Goal: Information Seeking & Learning: Learn about a topic

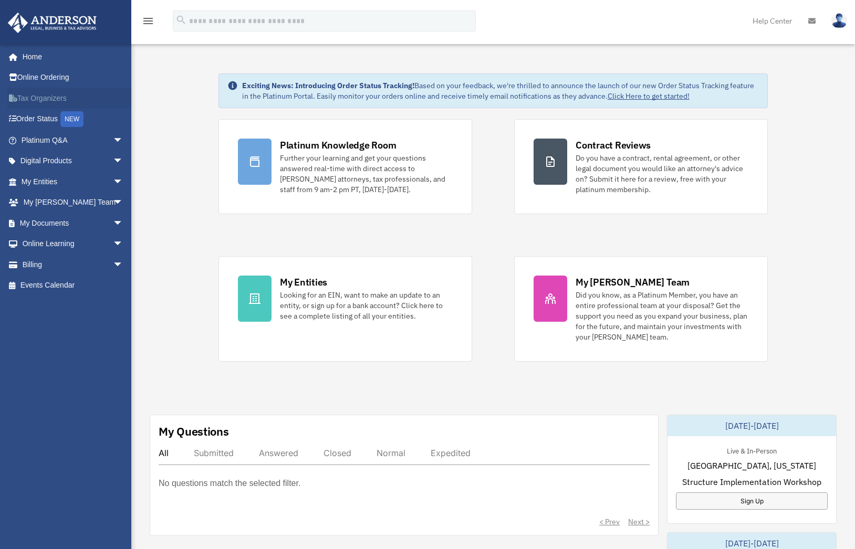
click at [53, 100] on link "Tax Organizers" at bounding box center [73, 98] width 132 height 21
click at [113, 179] on span "arrow_drop_down" at bounding box center [123, 182] width 21 height 22
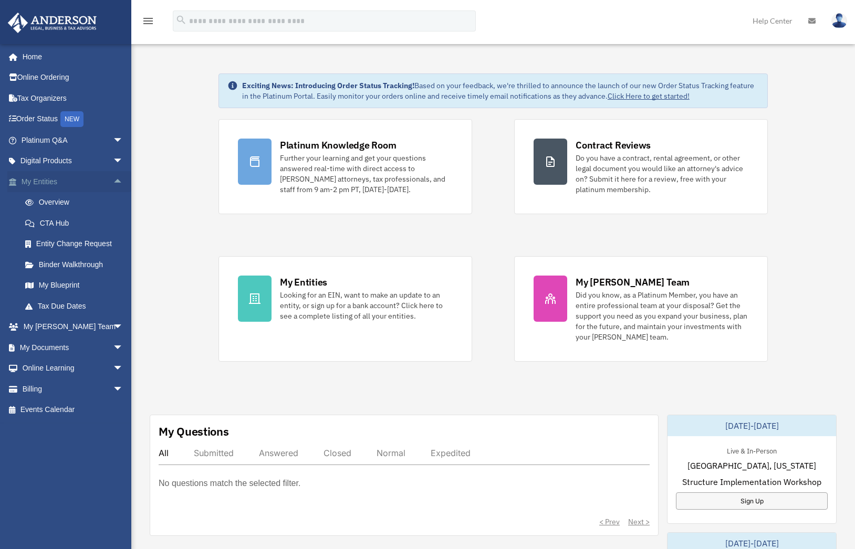
click at [113, 180] on span "arrow_drop_up" at bounding box center [123, 182] width 21 height 22
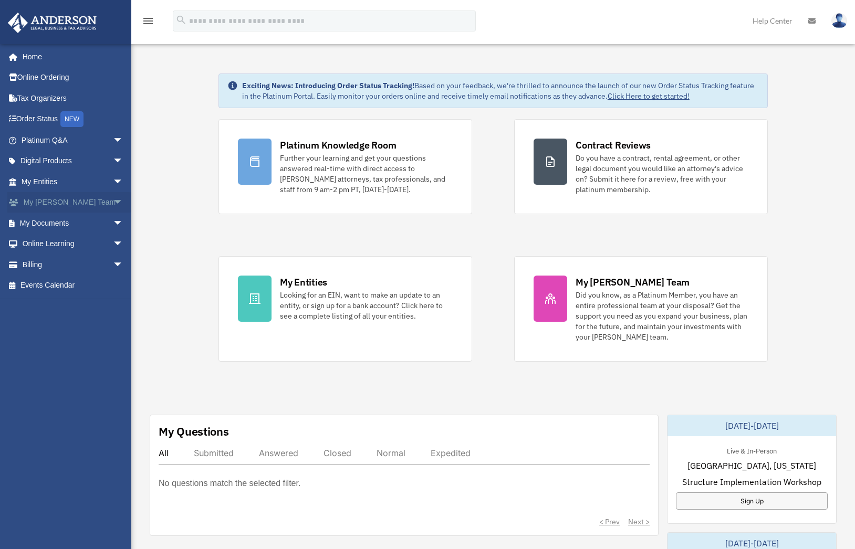
click at [113, 205] on span "arrow_drop_down" at bounding box center [123, 203] width 21 height 22
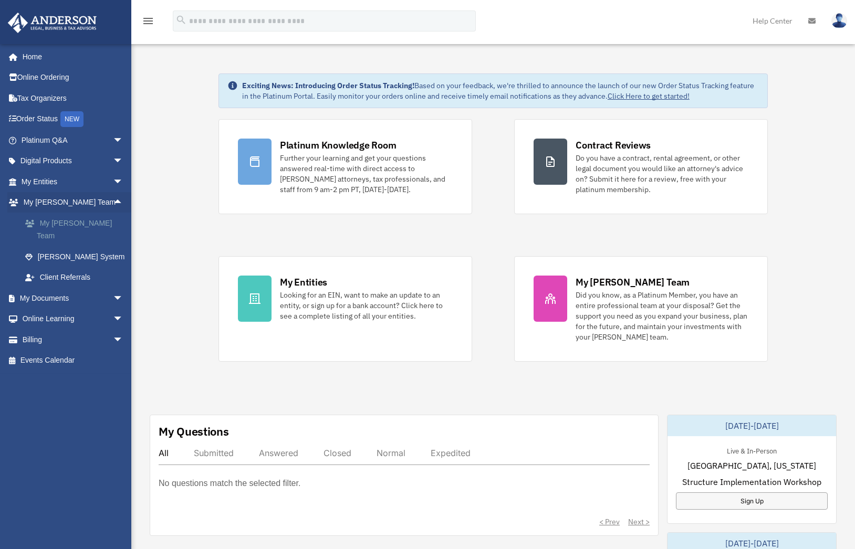
click at [93, 223] on link "My [PERSON_NAME] Team" at bounding box center [77, 230] width 124 height 34
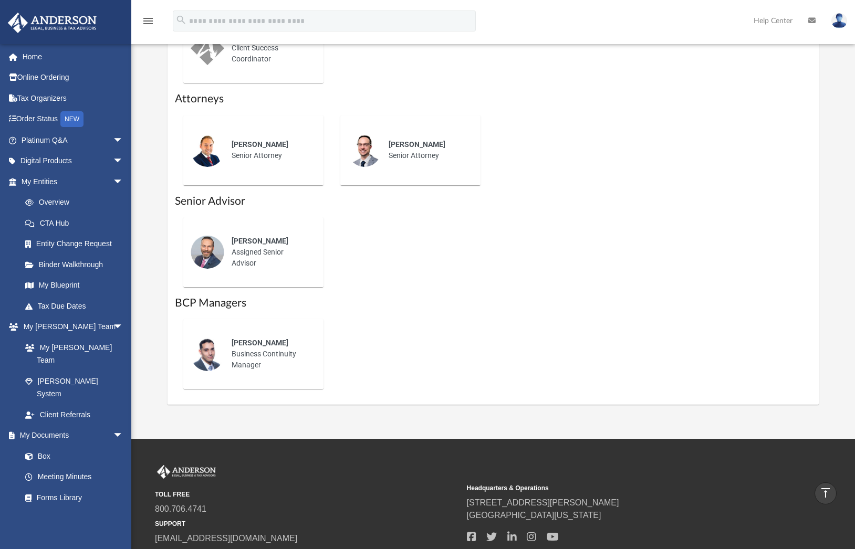
scroll to position [589, 0]
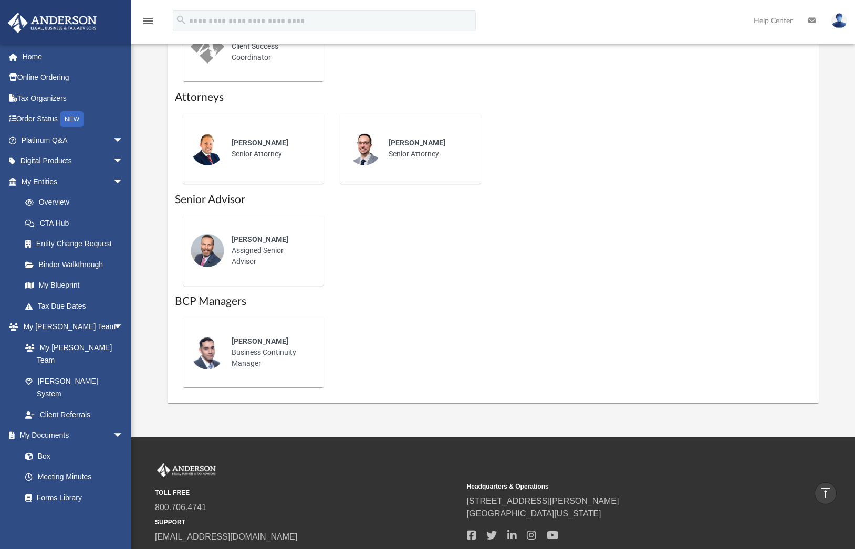
click at [256, 245] on div "Corey Posgay Assigned Senior Advisor" at bounding box center [270, 251] width 92 height 48
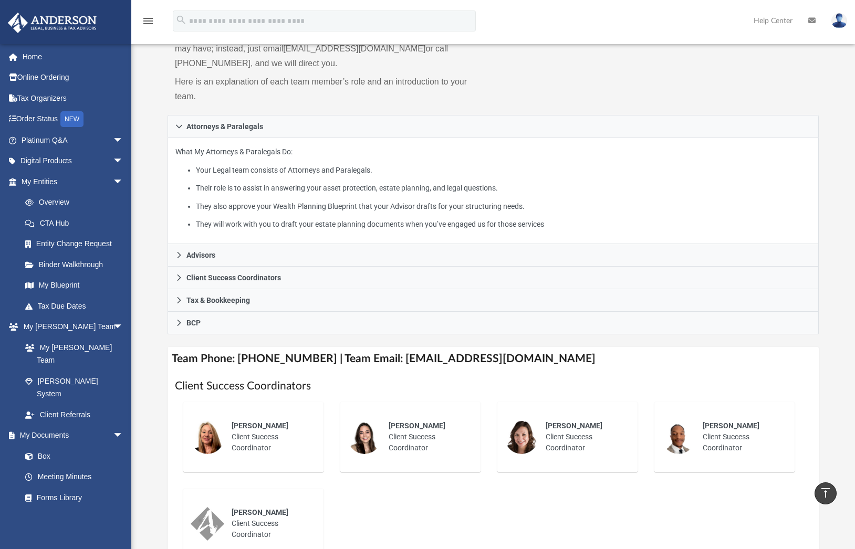
scroll to position [110, 0]
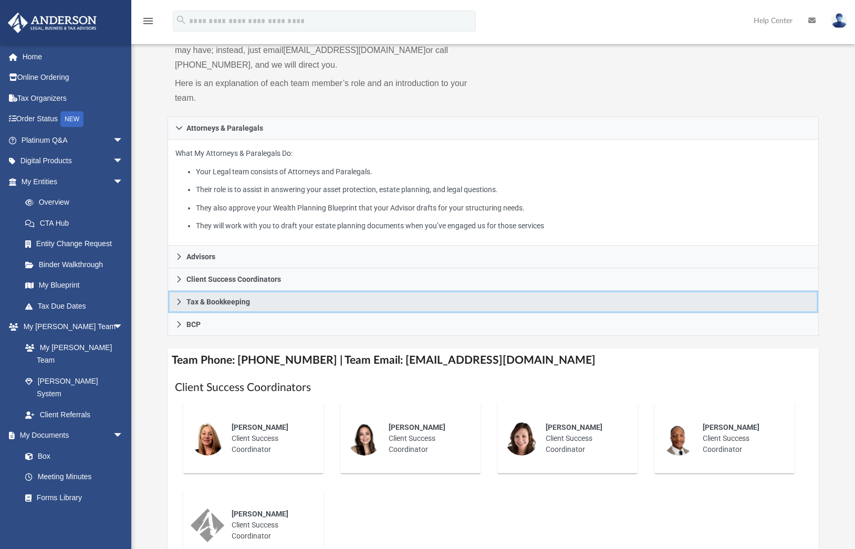
click at [180, 299] on icon at bounding box center [178, 301] width 7 height 7
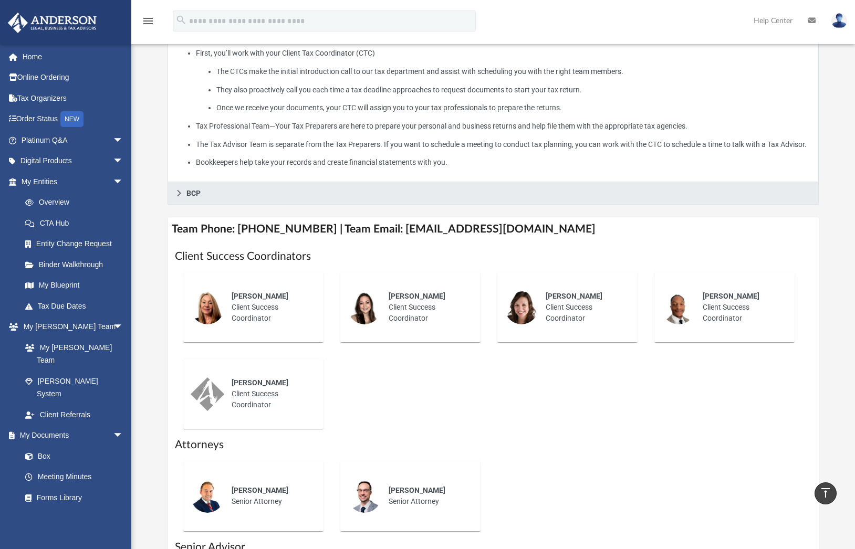
scroll to position [314, 0]
click at [190, 197] on span "BCP" at bounding box center [193, 193] width 14 height 7
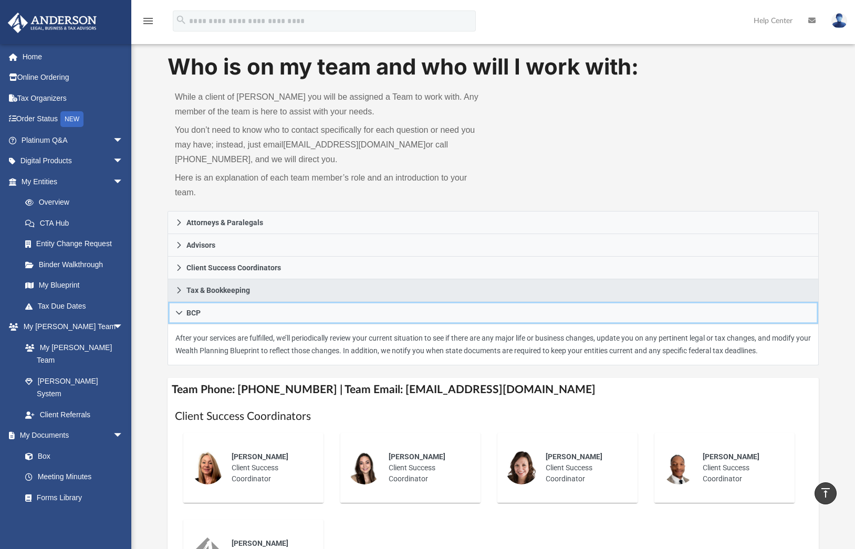
scroll to position [0, 0]
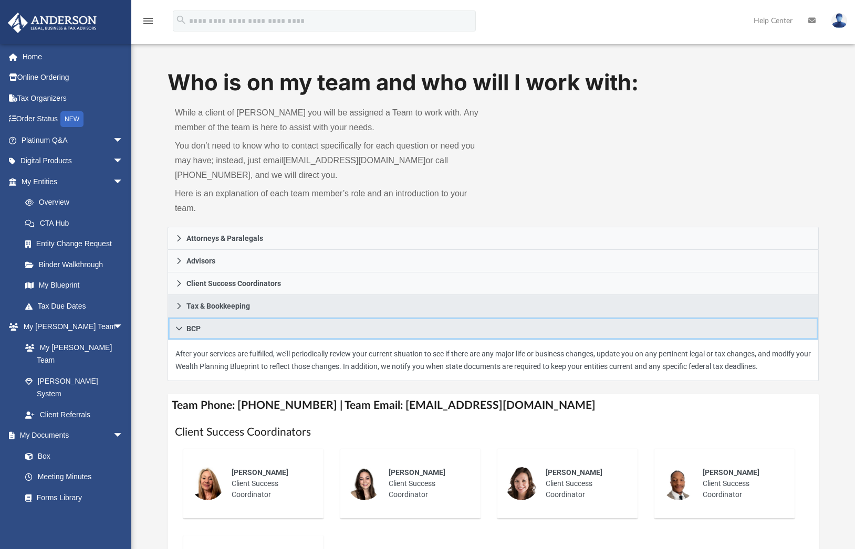
click at [188, 329] on span "BCP" at bounding box center [193, 328] width 14 height 7
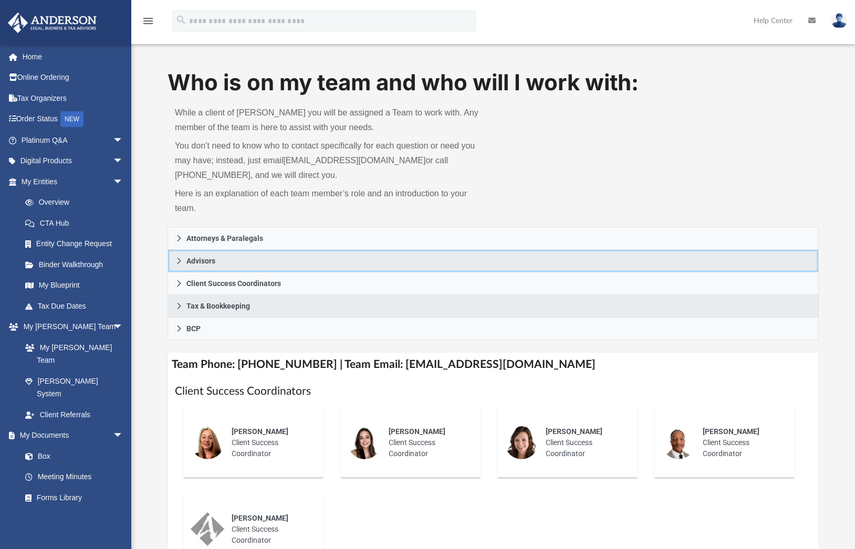
click at [179, 259] on icon at bounding box center [179, 261] width 4 height 6
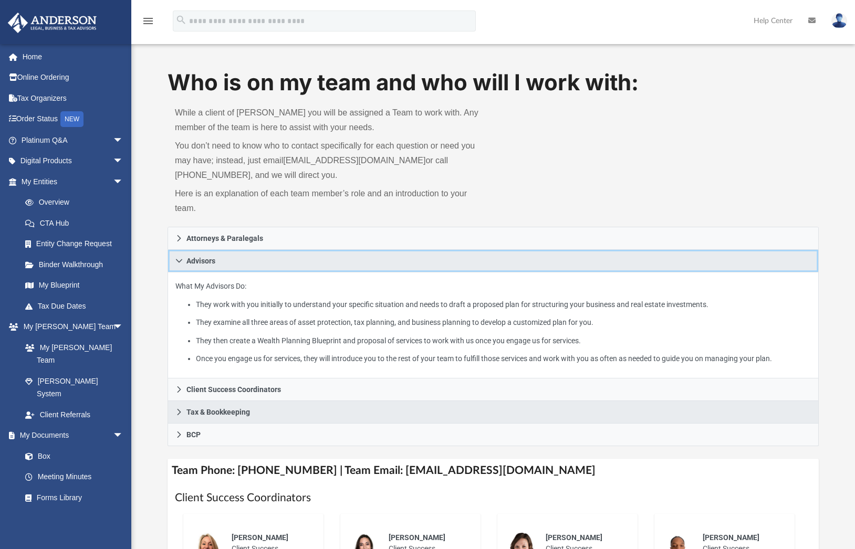
click at [178, 262] on icon at bounding box center [178, 260] width 7 height 7
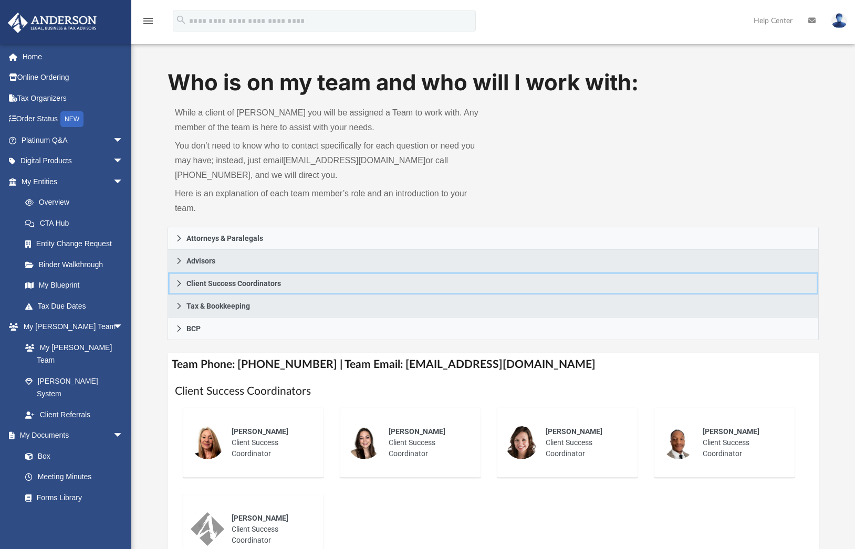
click at [179, 283] on icon at bounding box center [178, 283] width 7 height 7
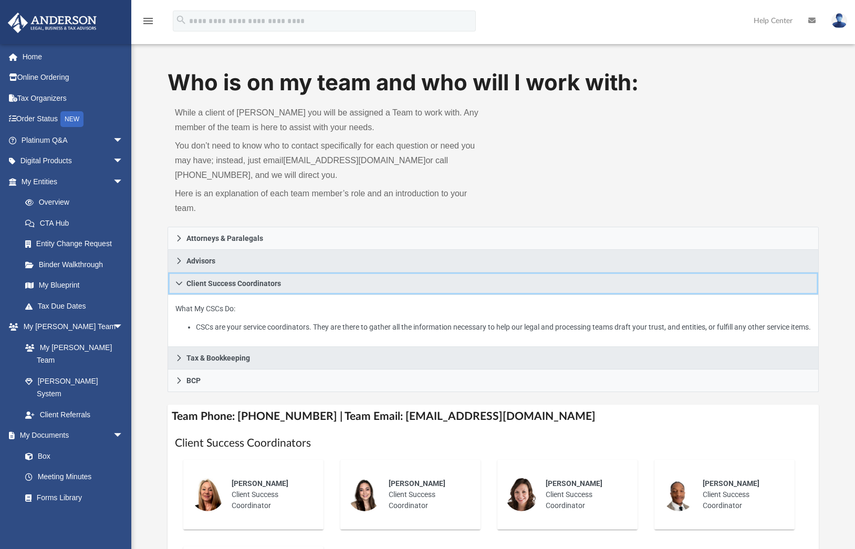
click at [179, 283] on icon at bounding box center [178, 283] width 7 height 7
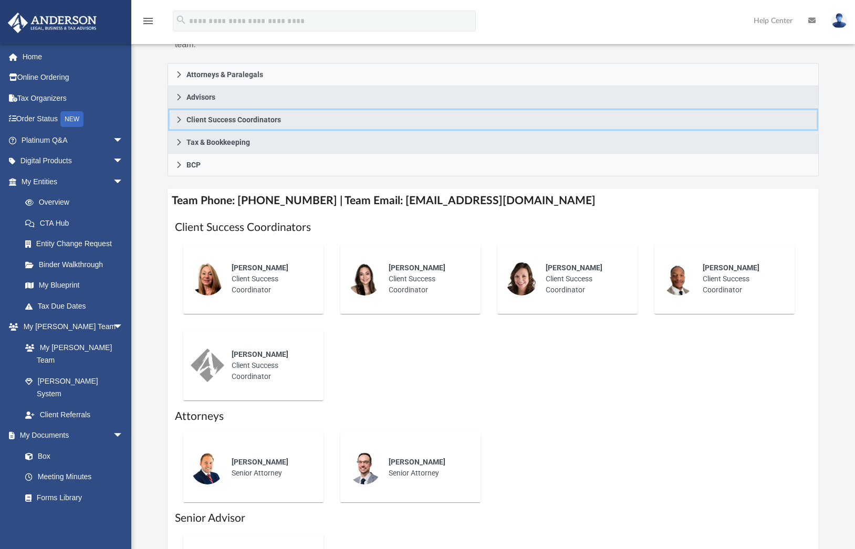
scroll to position [163, 0]
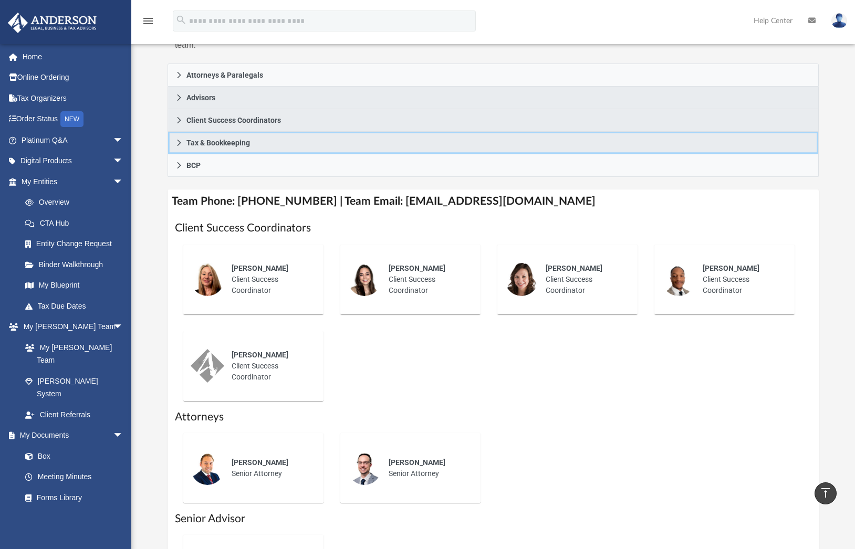
click at [180, 140] on icon at bounding box center [178, 142] width 7 height 7
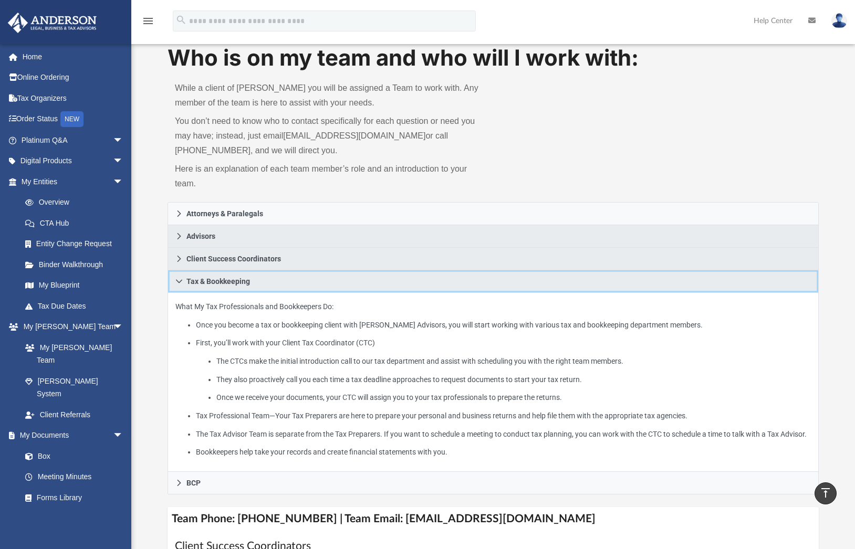
scroll to position [26, 0]
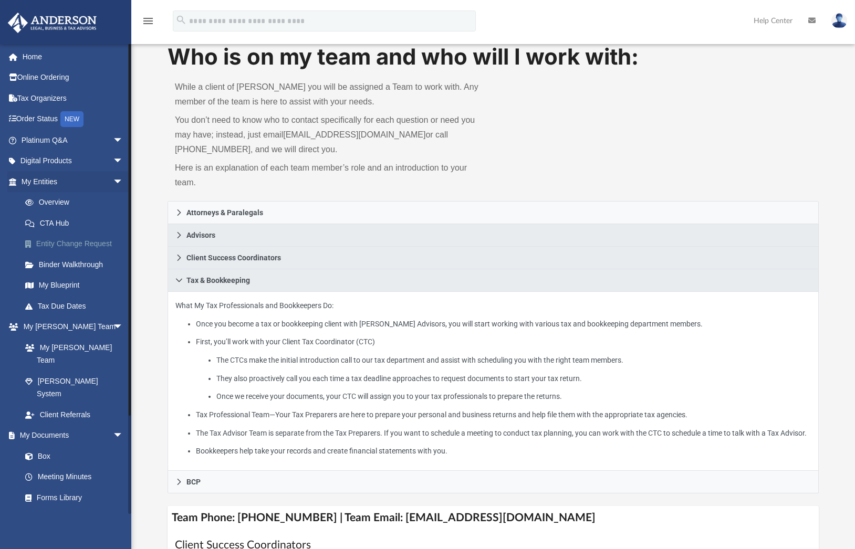
click at [58, 246] on link "Entity Change Request" at bounding box center [77, 244] width 124 height 21
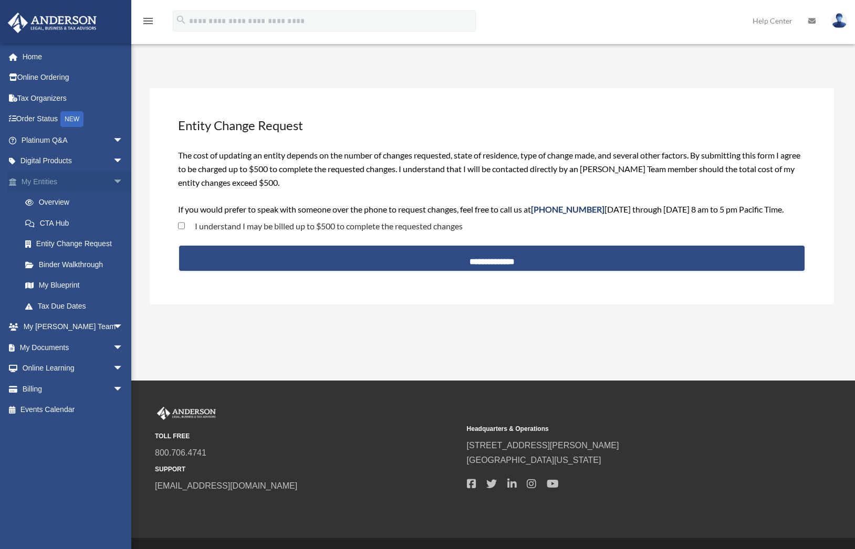
click at [113, 180] on span "arrow_drop_down" at bounding box center [123, 182] width 21 height 22
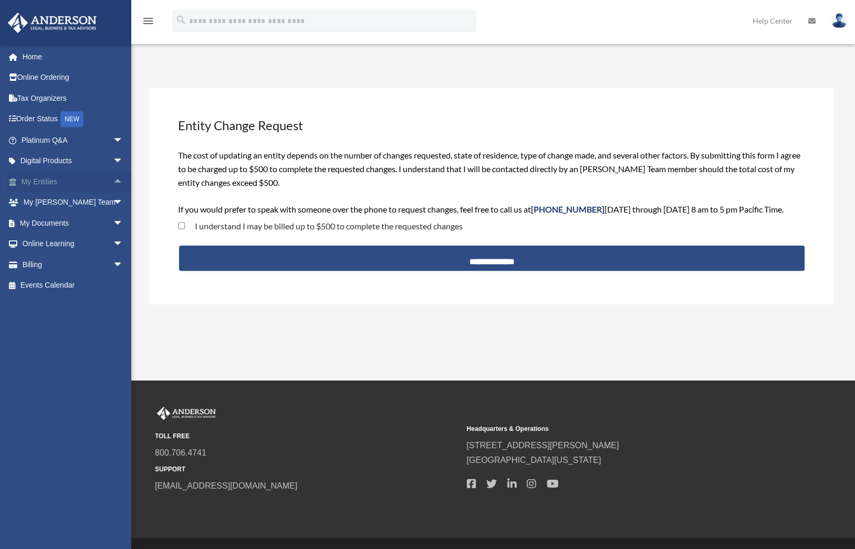
click at [69, 181] on link "My Entities arrow_drop_up" at bounding box center [73, 181] width 132 height 21
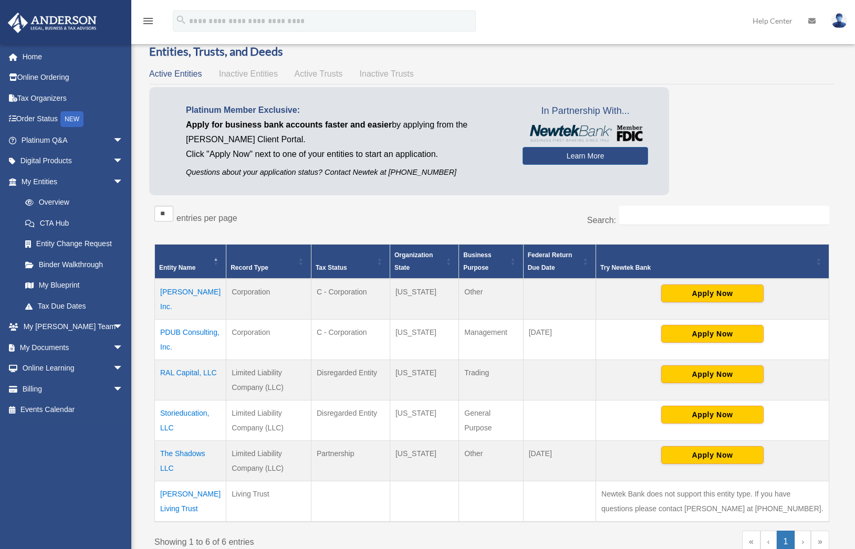
scroll to position [57, 0]
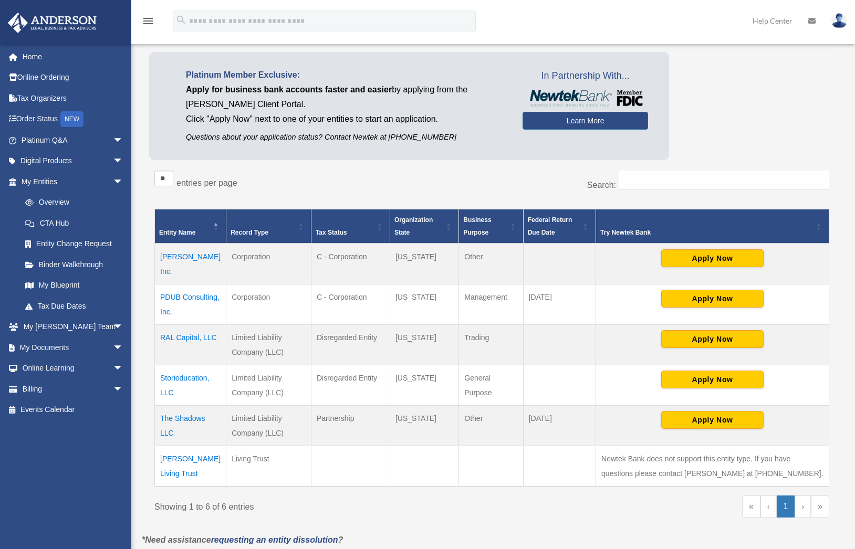
click at [188, 406] on td "The Shadows LLC" at bounding box center [190, 426] width 71 height 40
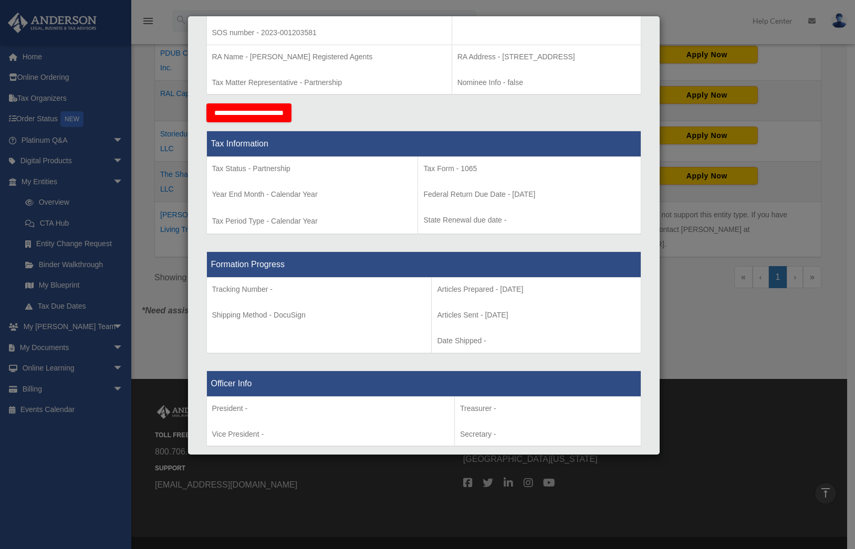
scroll to position [0, 0]
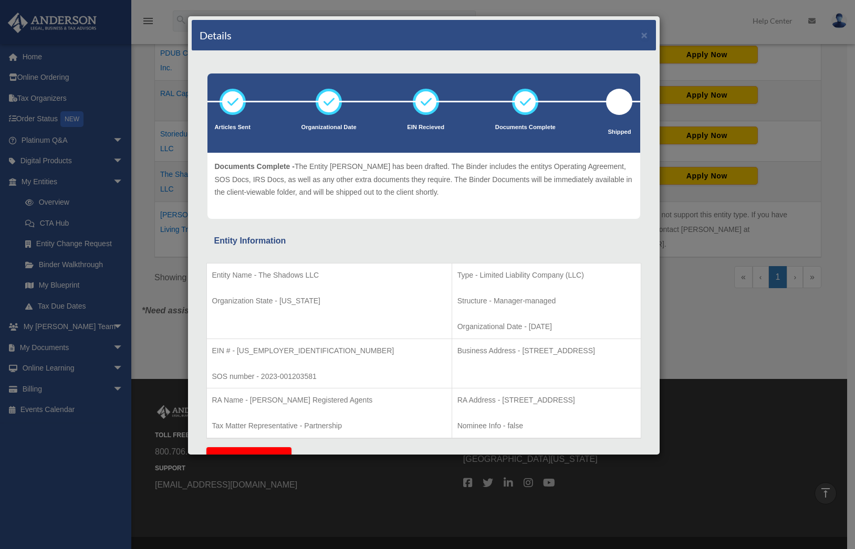
click at [689, 260] on div "Details × Articles Sent Organizational Date" at bounding box center [427, 274] width 855 height 549
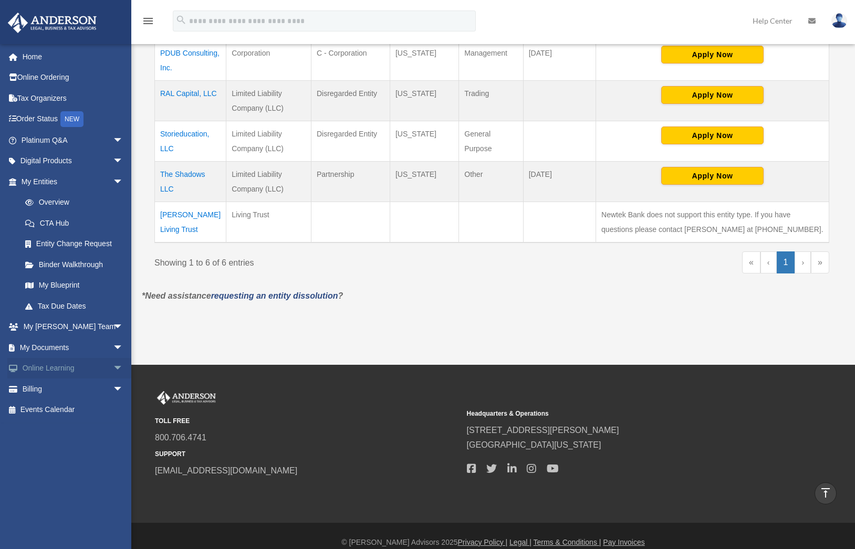
click at [113, 367] on span "arrow_drop_down" at bounding box center [123, 369] width 21 height 22
click at [113, 367] on span "arrow_drop_up" at bounding box center [123, 369] width 21 height 22
click at [113, 347] on span "arrow_drop_down" at bounding box center [123, 348] width 21 height 22
click at [113, 347] on span "arrow_drop_up" at bounding box center [123, 348] width 21 height 22
click at [113, 325] on span "arrow_drop_down" at bounding box center [123, 328] width 21 height 22
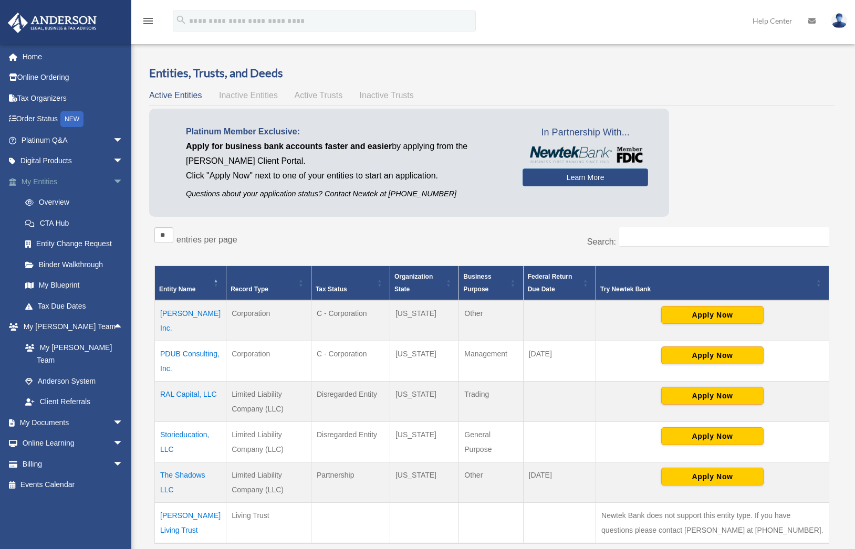
click at [113, 180] on span "arrow_drop_down" at bounding box center [123, 182] width 21 height 22
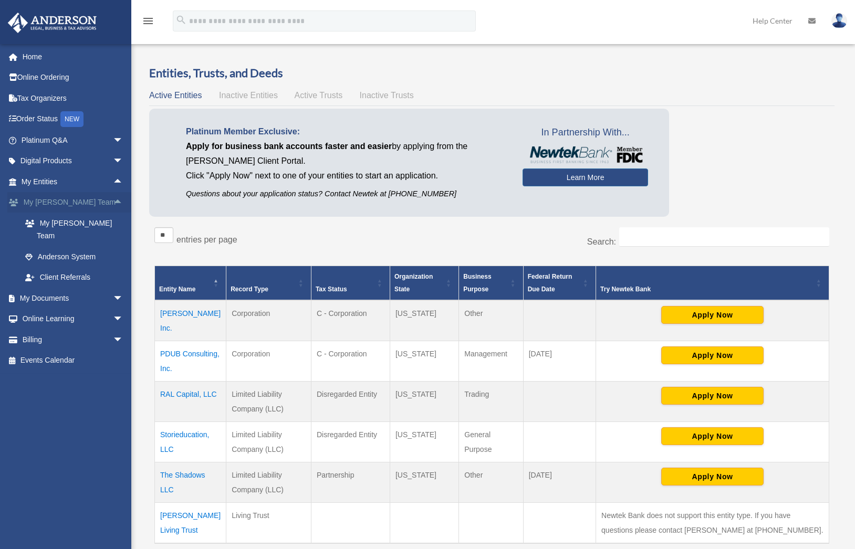
click at [113, 202] on span "arrow_drop_up" at bounding box center [123, 203] width 21 height 22
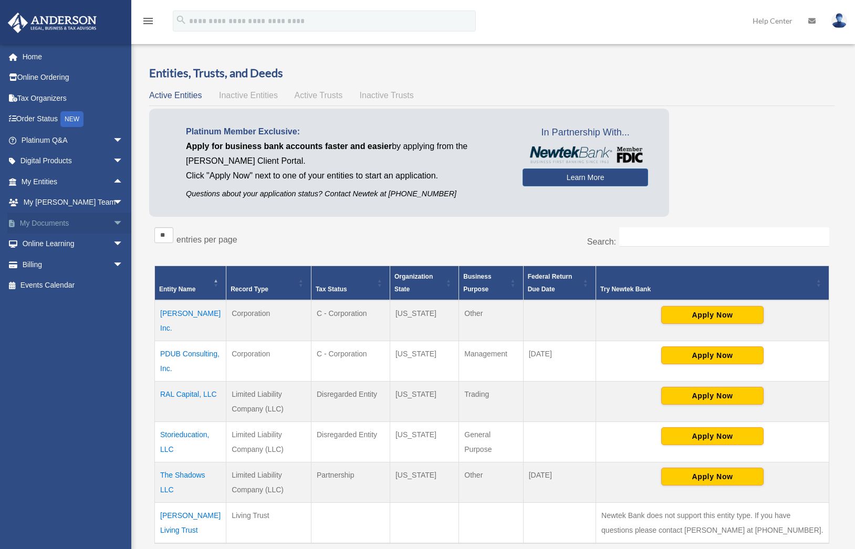
click at [113, 225] on span "arrow_drop_down" at bounding box center [123, 224] width 21 height 22
click at [76, 287] on link "Forms Library" at bounding box center [77, 285] width 124 height 21
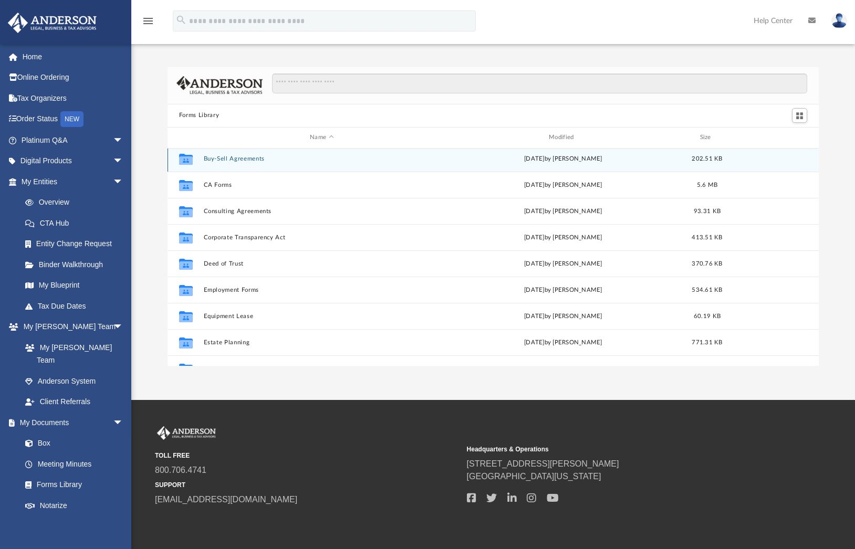
scroll to position [177, 0]
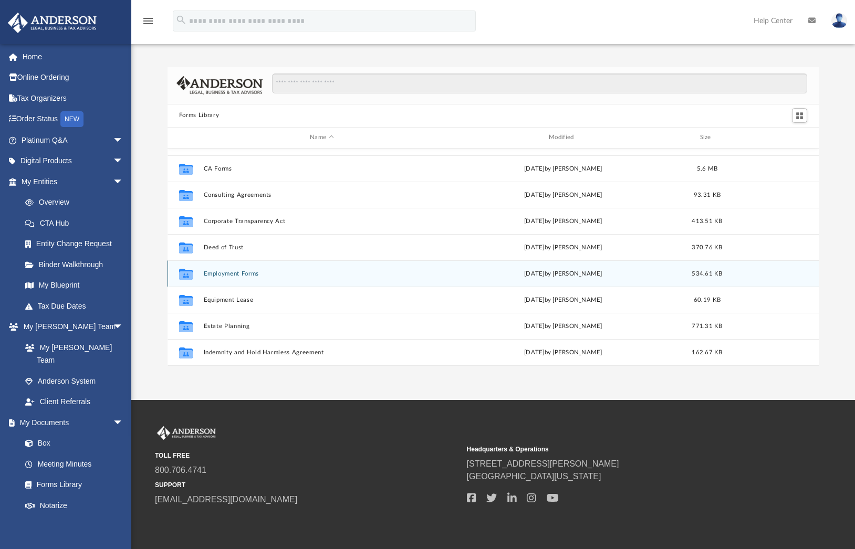
click at [242, 270] on button "Employment Forms" at bounding box center [321, 273] width 237 height 7
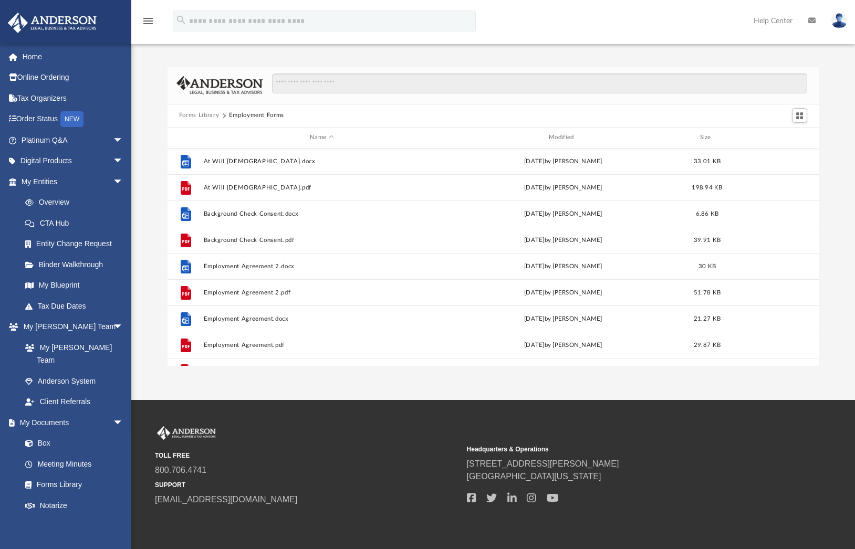
scroll to position [0, 0]
click at [210, 112] on button "Forms Library" at bounding box center [199, 115] width 40 height 9
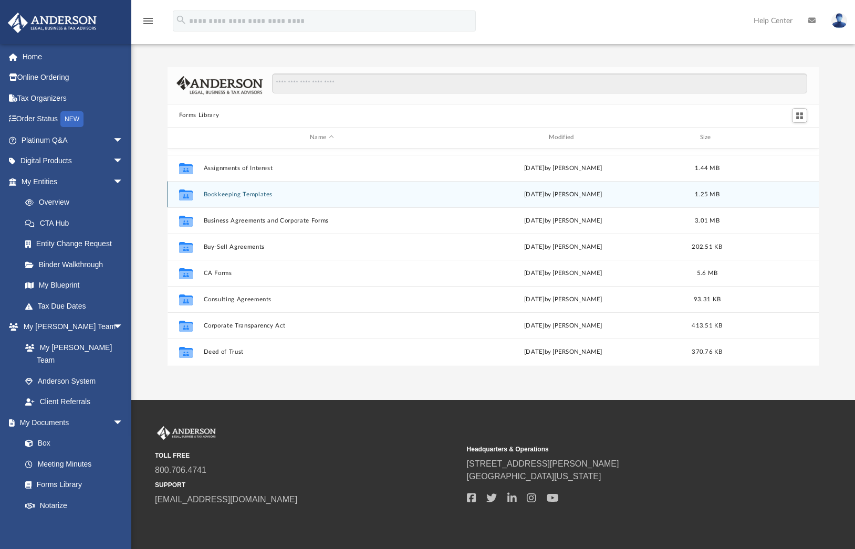
scroll to position [70, 0]
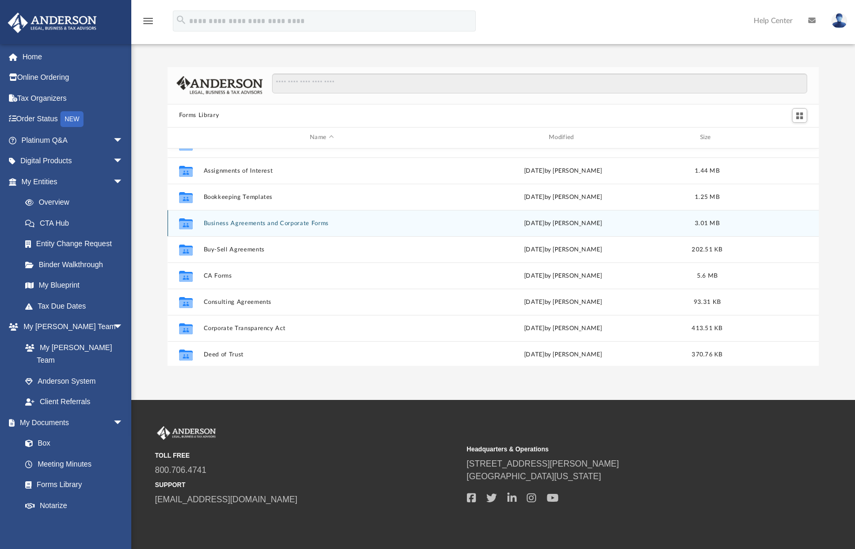
click at [256, 220] on button "Business Agreements and Corporate Forms" at bounding box center [321, 223] width 237 height 7
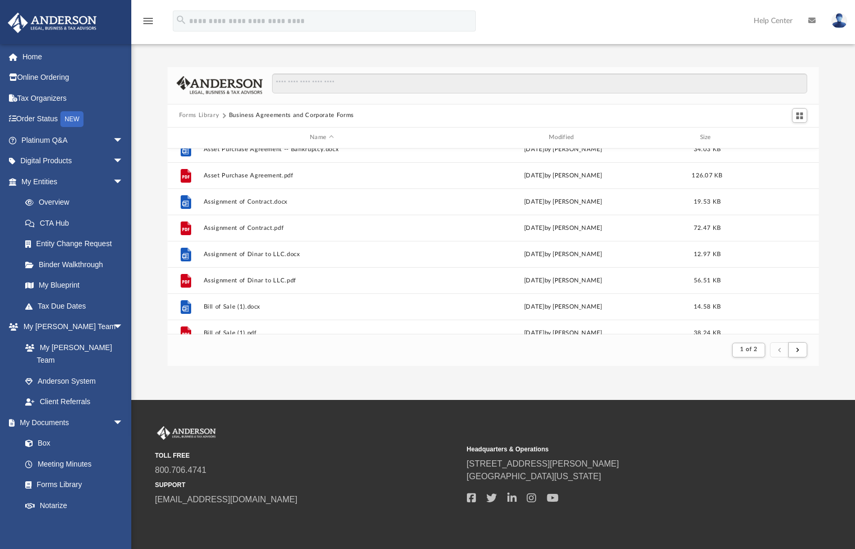
scroll to position [151, 0]
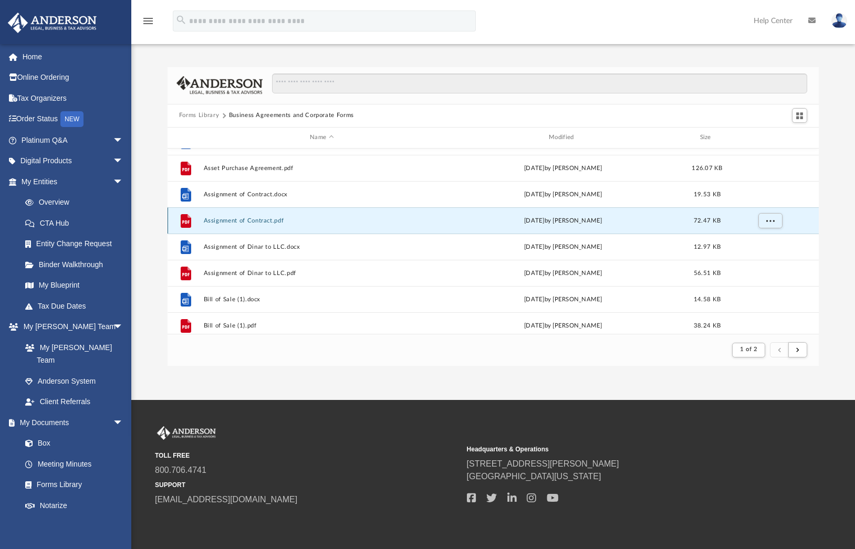
click at [261, 221] on button "Assignment of Contract.pdf" at bounding box center [321, 220] width 237 height 7
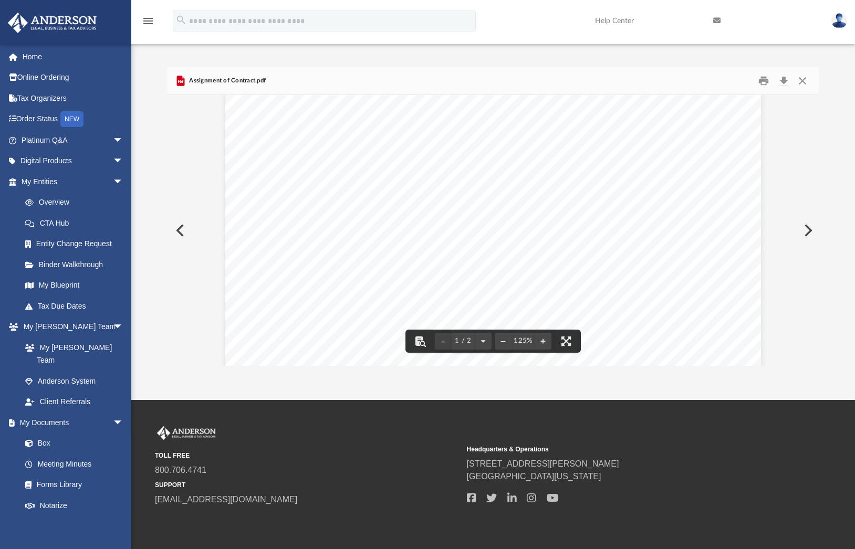
scroll to position [71, 0]
click at [185, 234] on button "Preview" at bounding box center [179, 230] width 23 height 29
click at [805, 81] on button "Close" at bounding box center [802, 80] width 19 height 16
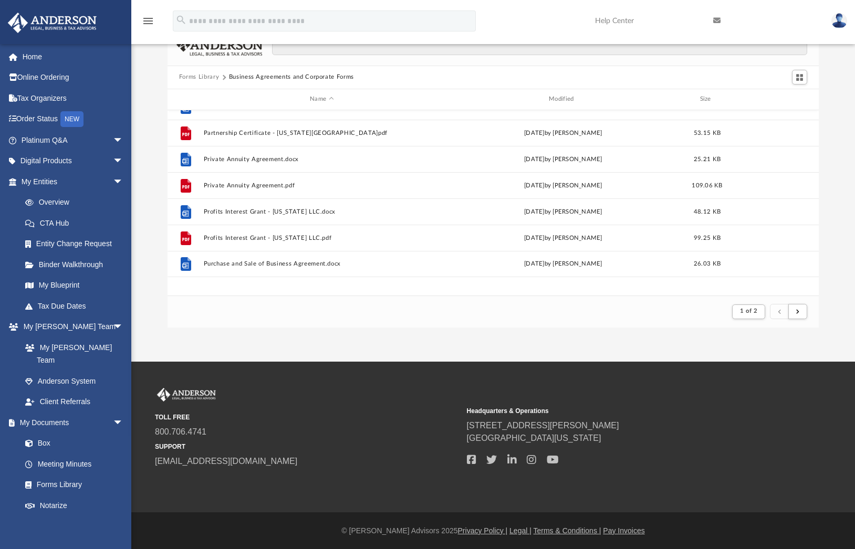
scroll to position [1007, 0]
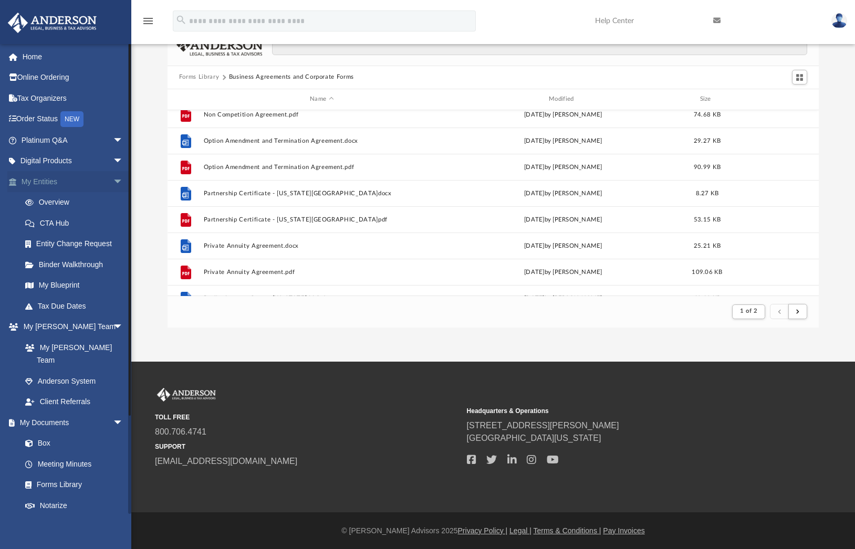
click at [55, 183] on link "My Entities arrow_drop_down" at bounding box center [73, 181] width 132 height 21
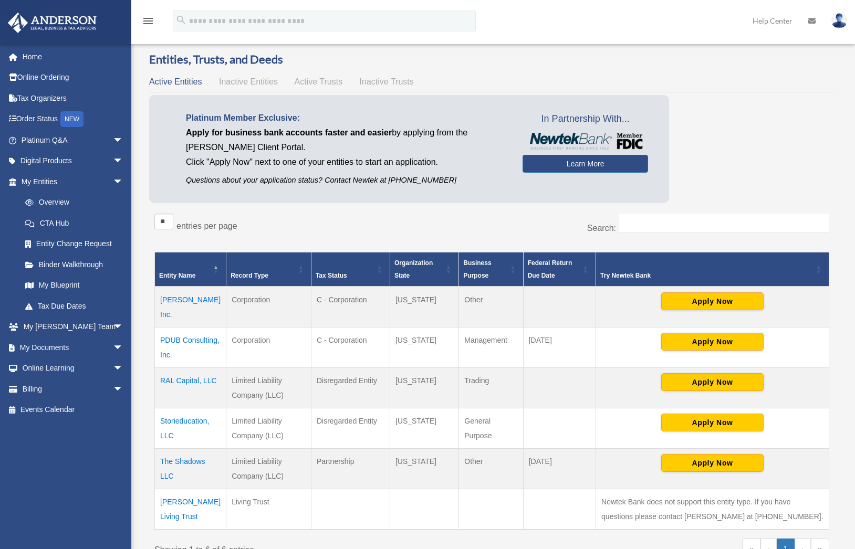
scroll to position [14, 0]
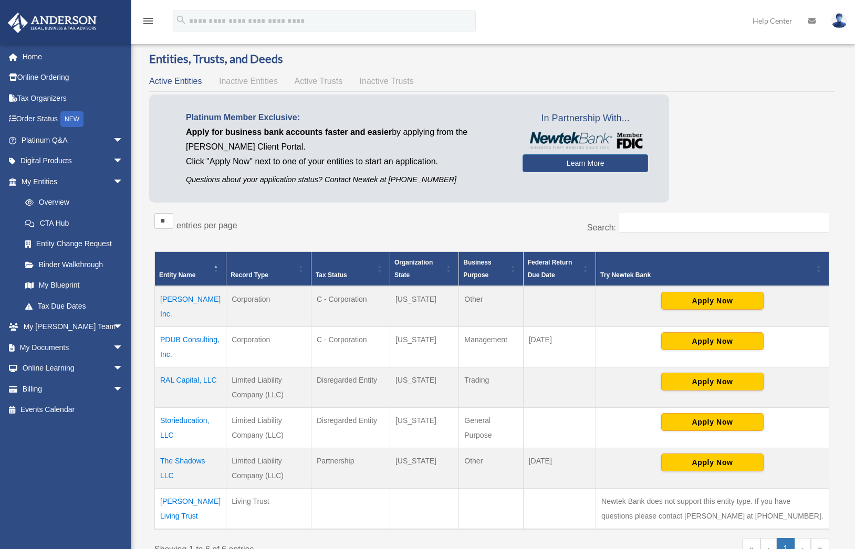
click at [187, 409] on td "Storieducation, LLC" at bounding box center [190, 428] width 71 height 40
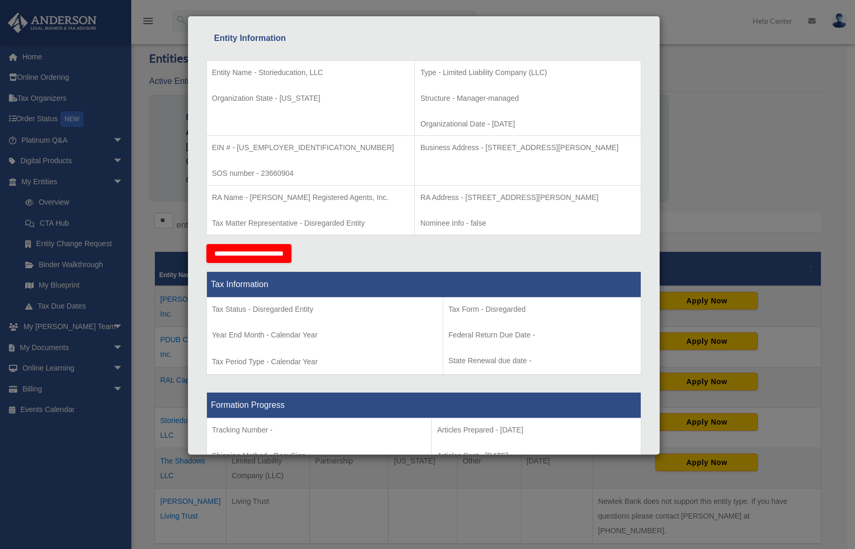
scroll to position [230, 0]
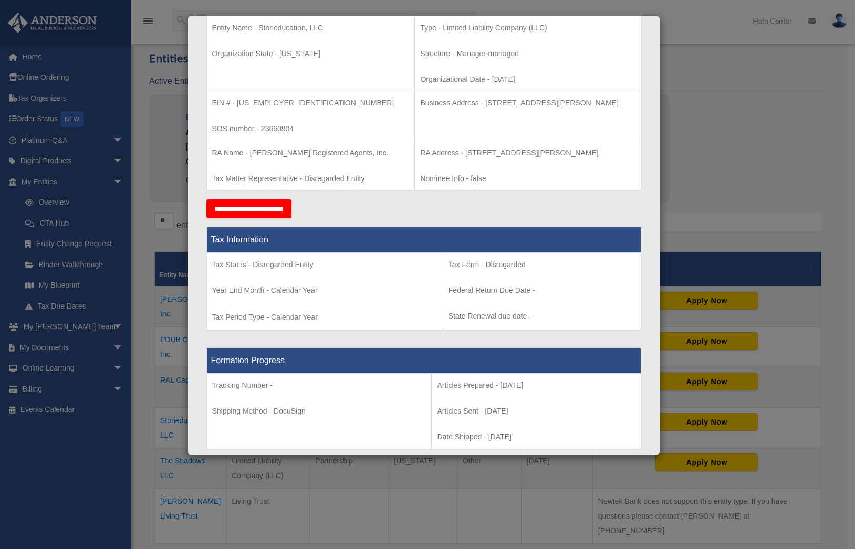
click at [287, 213] on input "**********" at bounding box center [248, 209] width 85 height 19
click at [718, 94] on div "Details × Articles Sent Organizational Date" at bounding box center [427, 274] width 855 height 549
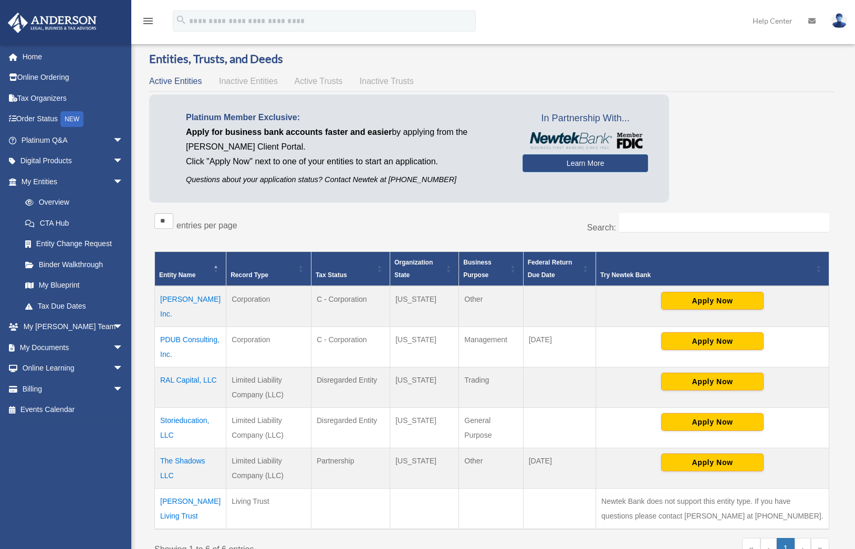
click at [191, 411] on td "Storieducation, LLC" at bounding box center [190, 428] width 71 height 40
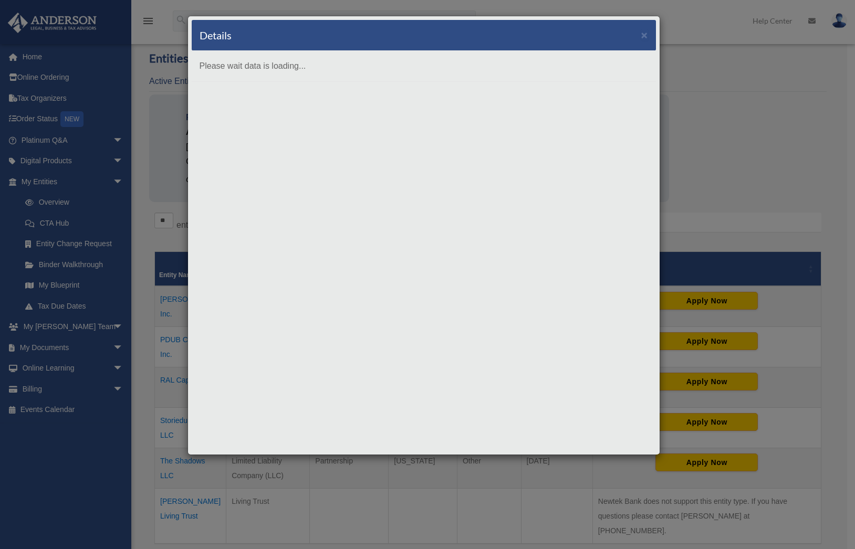
scroll to position [0, 0]
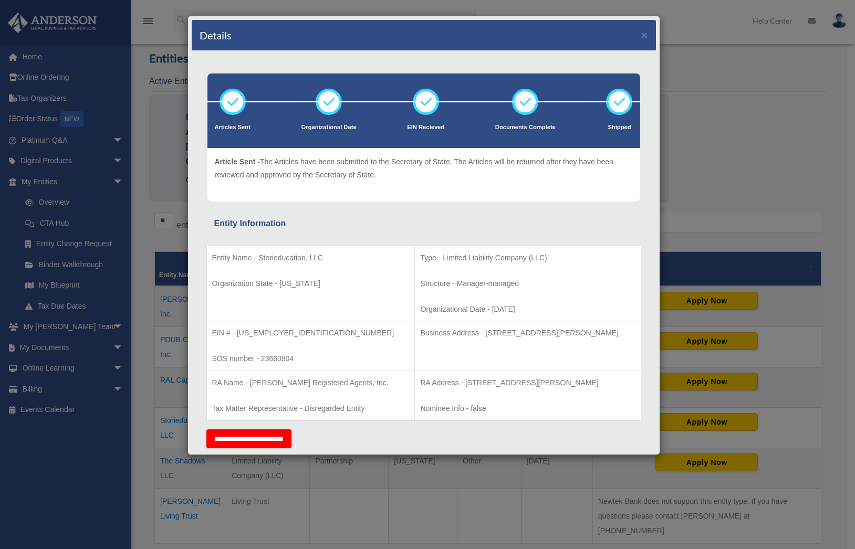
click at [728, 108] on div "Details × Articles Sent Organizational Date" at bounding box center [427, 274] width 855 height 549
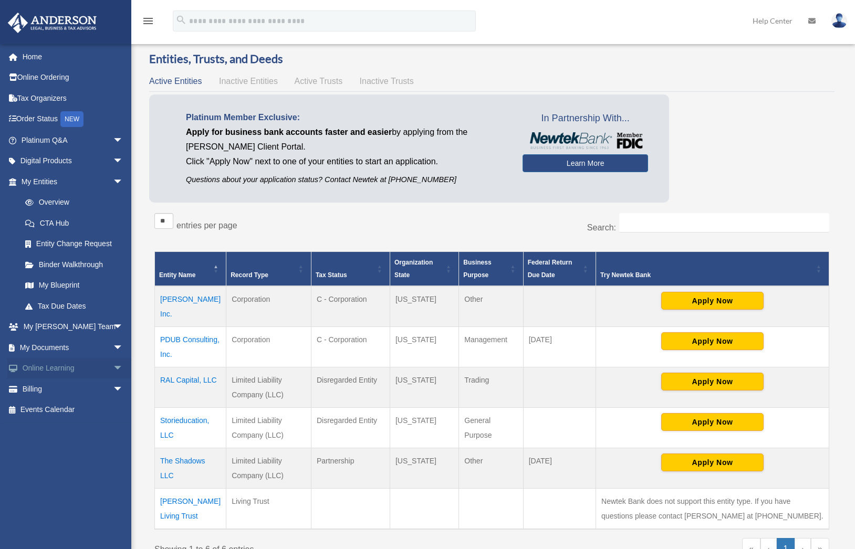
click at [113, 367] on span "arrow_drop_down" at bounding box center [123, 369] width 21 height 22
click at [63, 388] on link "Courses" at bounding box center [77, 389] width 124 height 21
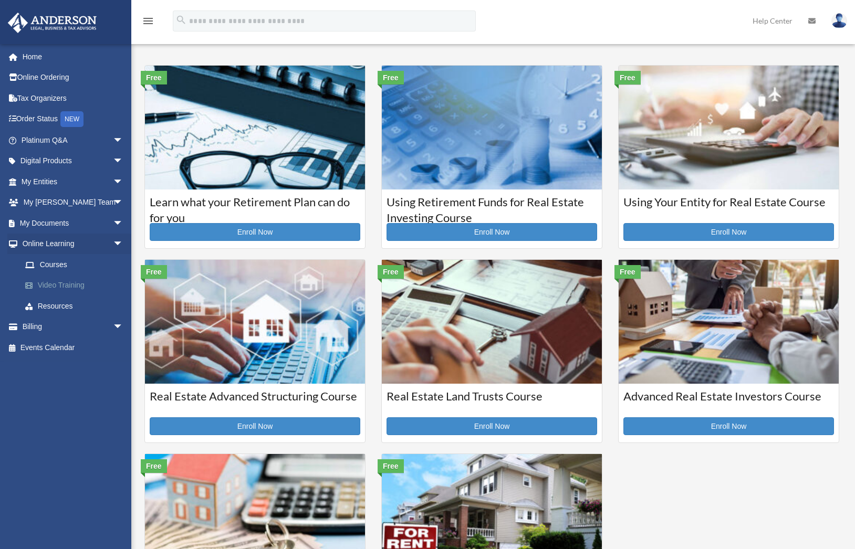
click at [64, 286] on link "Video Training" at bounding box center [77, 285] width 124 height 21
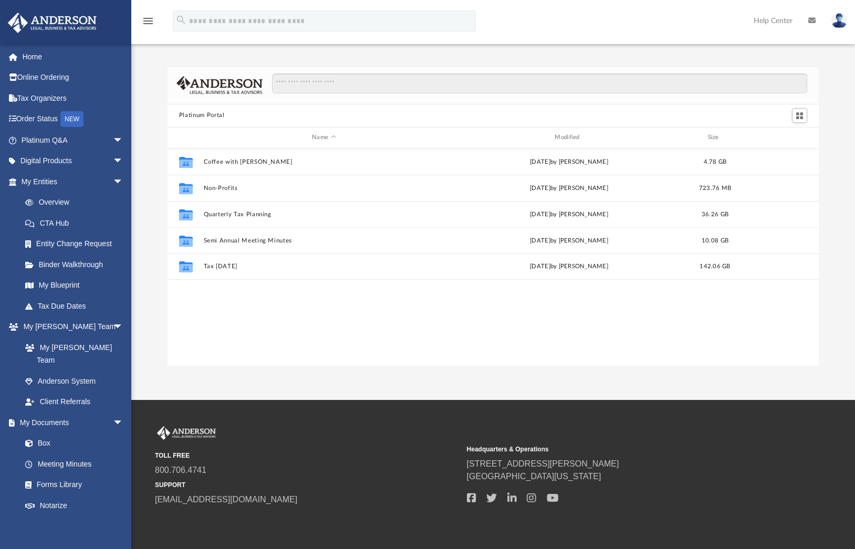
scroll to position [231, 643]
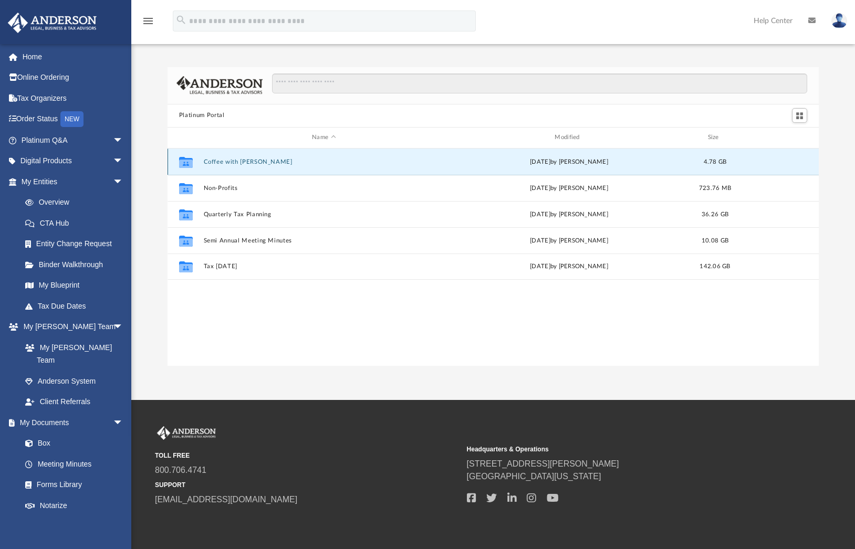
click at [229, 161] on button "Coffee with [PERSON_NAME]" at bounding box center [323, 162] width 240 height 7
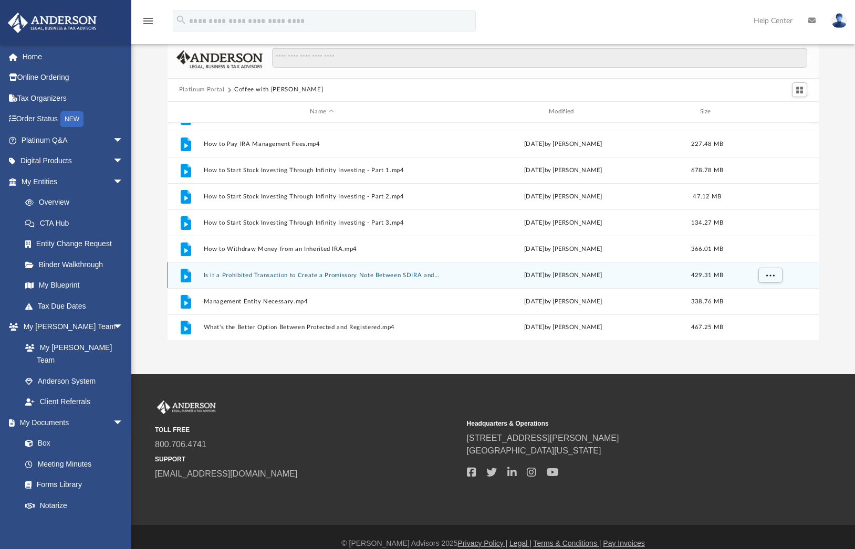
scroll to position [0, 0]
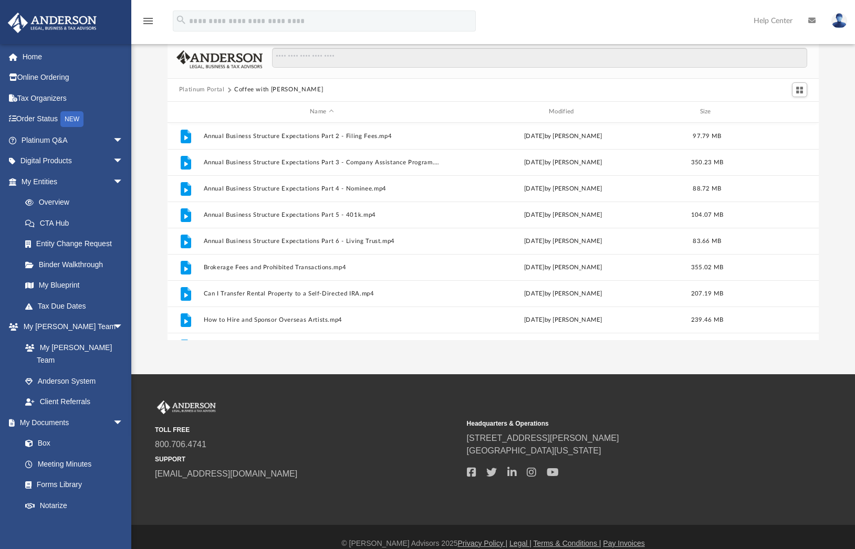
click at [199, 88] on button "Platinum Portal" at bounding box center [202, 89] width 46 height 9
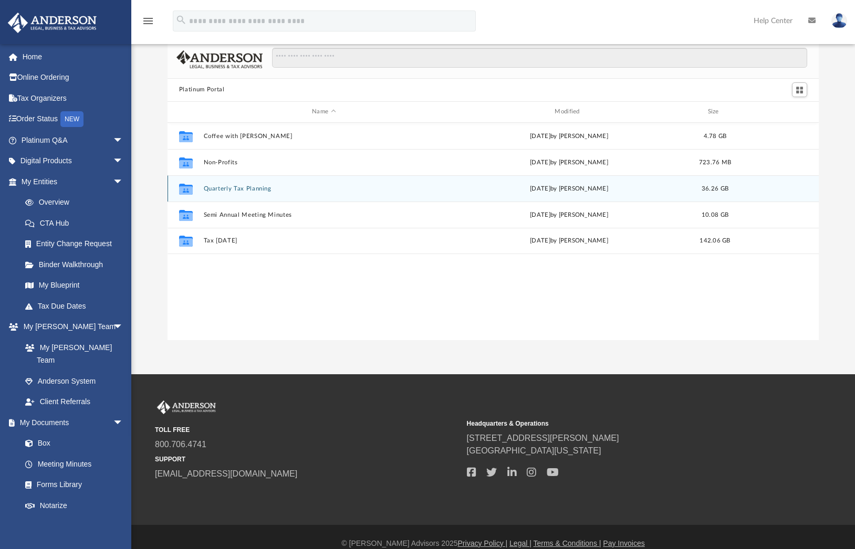
click at [219, 187] on button "Quarterly Tax Planning" at bounding box center [323, 188] width 240 height 7
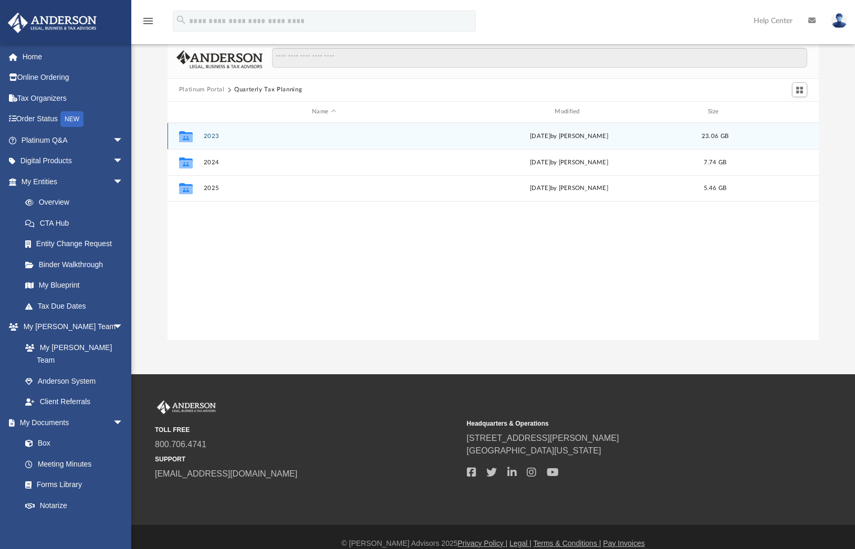
click at [216, 134] on button "2023" at bounding box center [323, 136] width 240 height 7
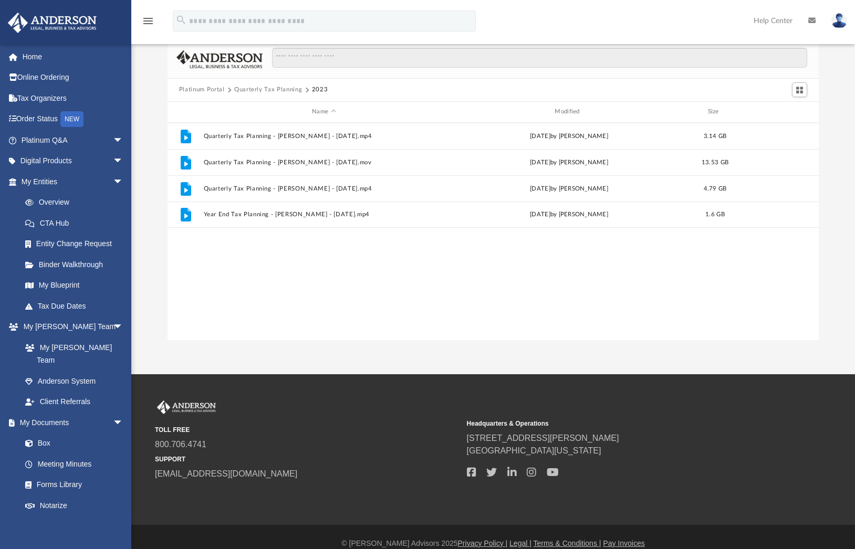
click at [274, 88] on button "Quarterly Tax Planning" at bounding box center [268, 89] width 68 height 9
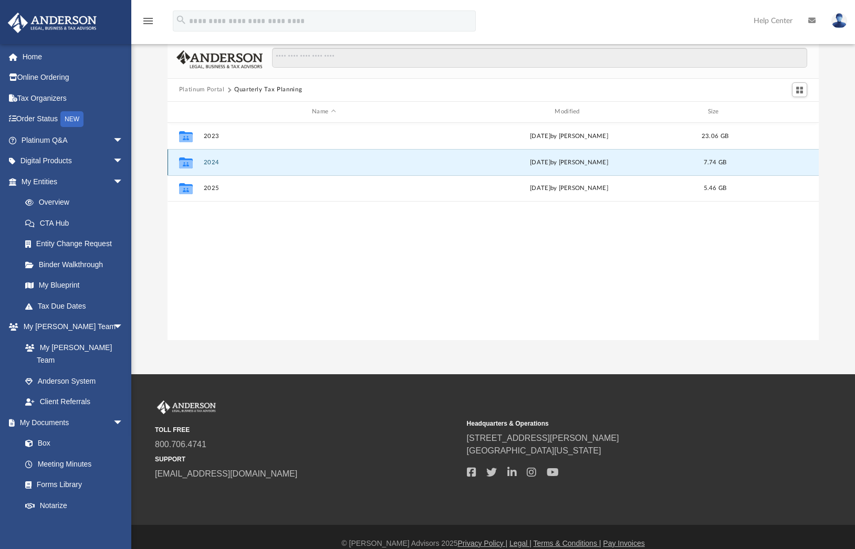
click at [213, 159] on button "2024" at bounding box center [323, 162] width 240 height 7
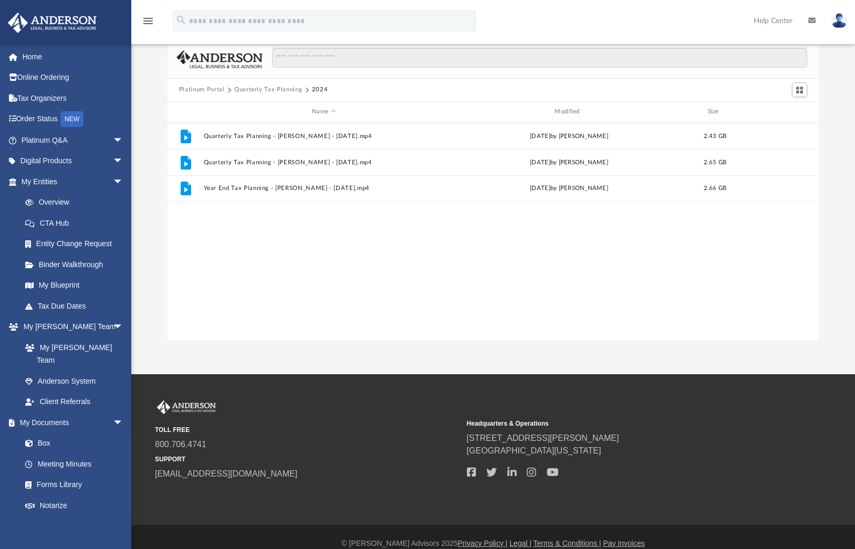
click at [269, 89] on button "Quarterly Tax Planning" at bounding box center [268, 89] width 68 height 9
click at [206, 88] on button "Platinum Portal" at bounding box center [202, 89] width 46 height 9
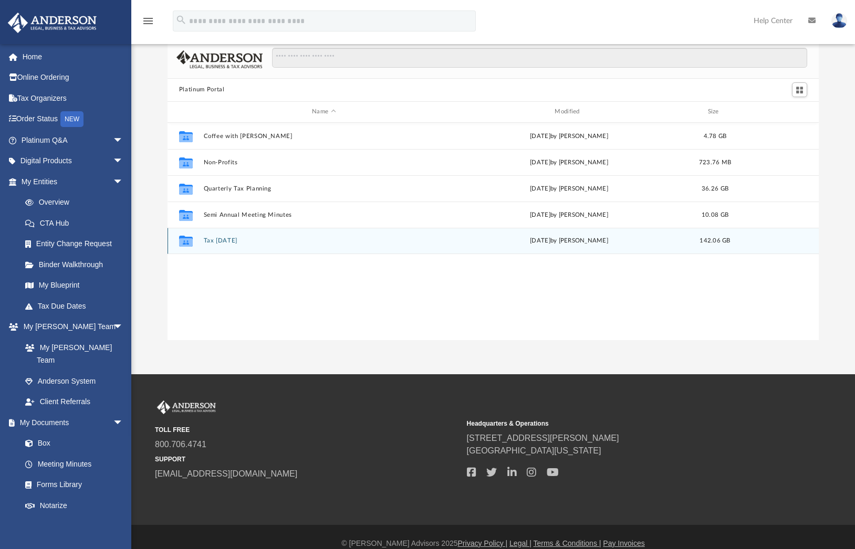
click at [227, 237] on button "Tax [DATE]" at bounding box center [323, 240] width 240 height 7
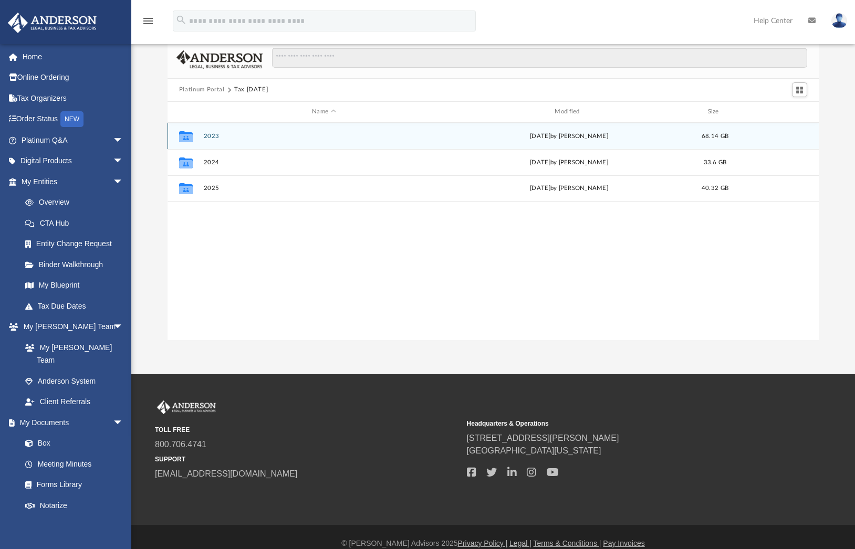
click at [209, 137] on button "2023" at bounding box center [323, 136] width 240 height 7
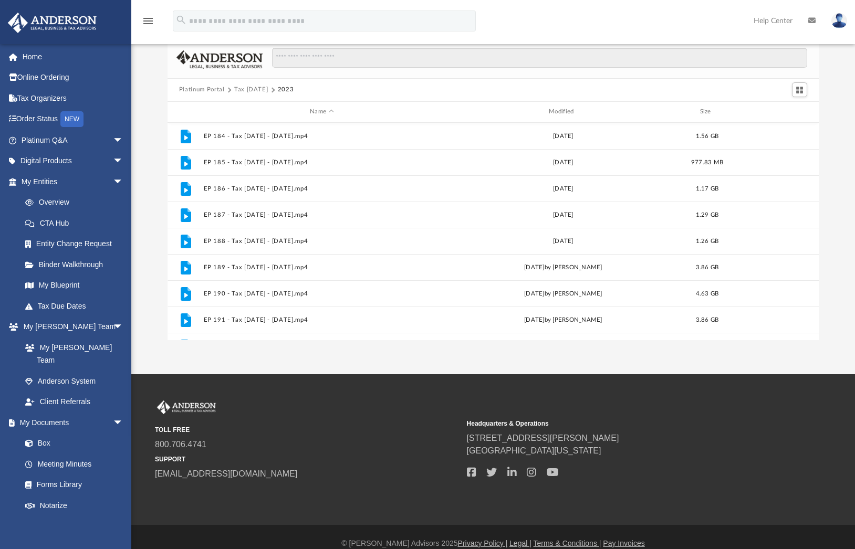
click at [192, 87] on button "Platinum Portal" at bounding box center [202, 89] width 46 height 9
